Goal: Navigation & Orientation: Find specific page/section

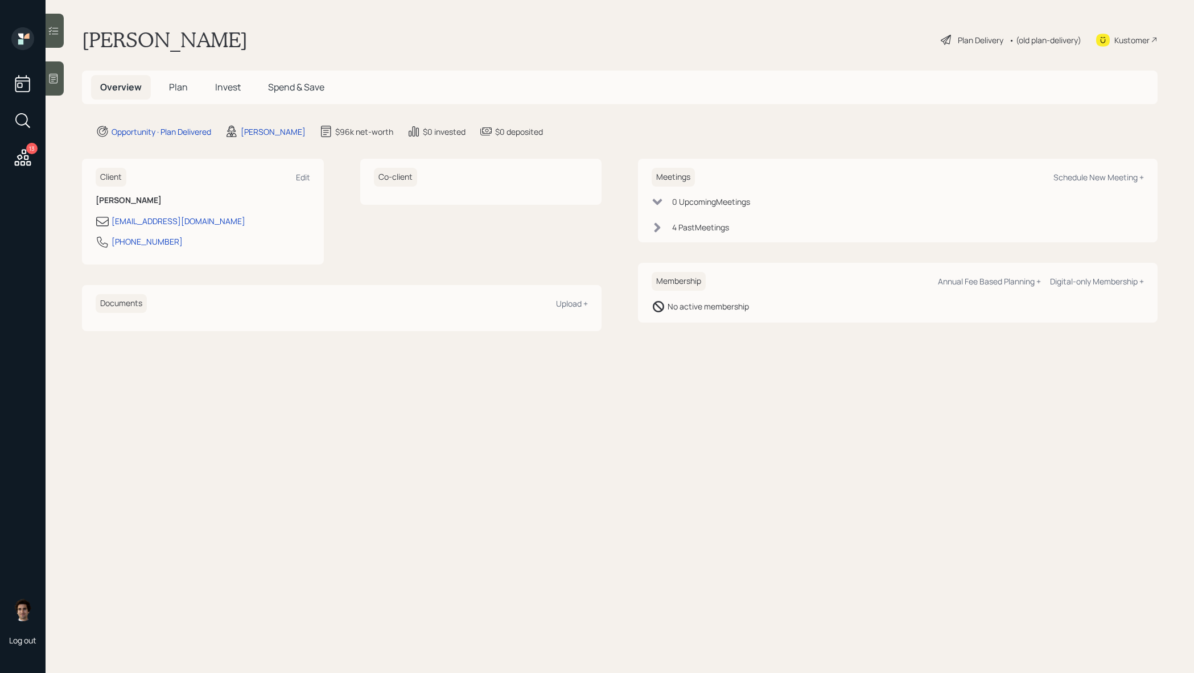
click at [182, 84] on span "Plan" at bounding box center [178, 87] width 19 height 13
